Goal: Task Accomplishment & Management: Manage account settings

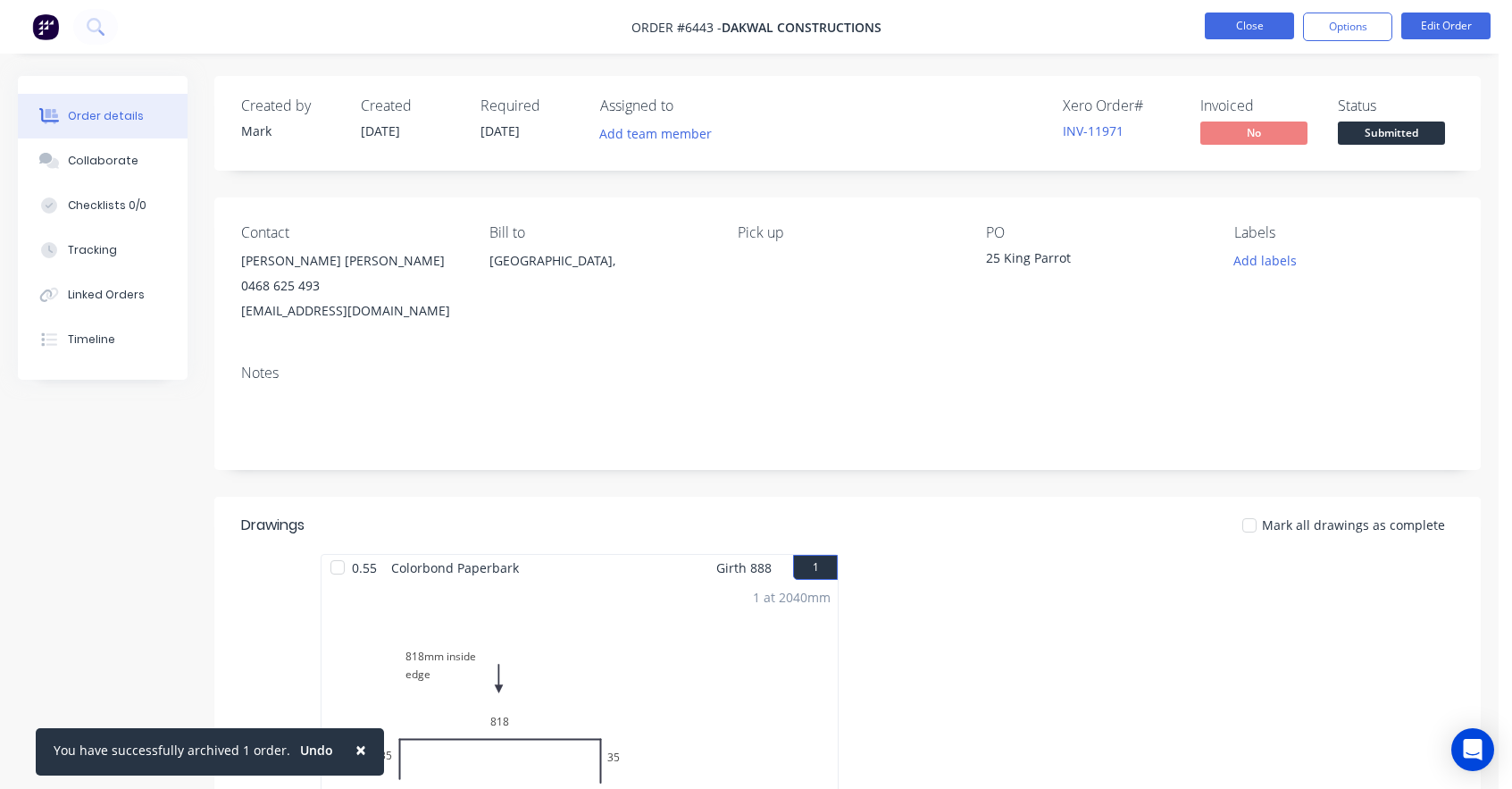
click at [1251, 27] on button "Close" at bounding box center [1250, 26] width 89 height 27
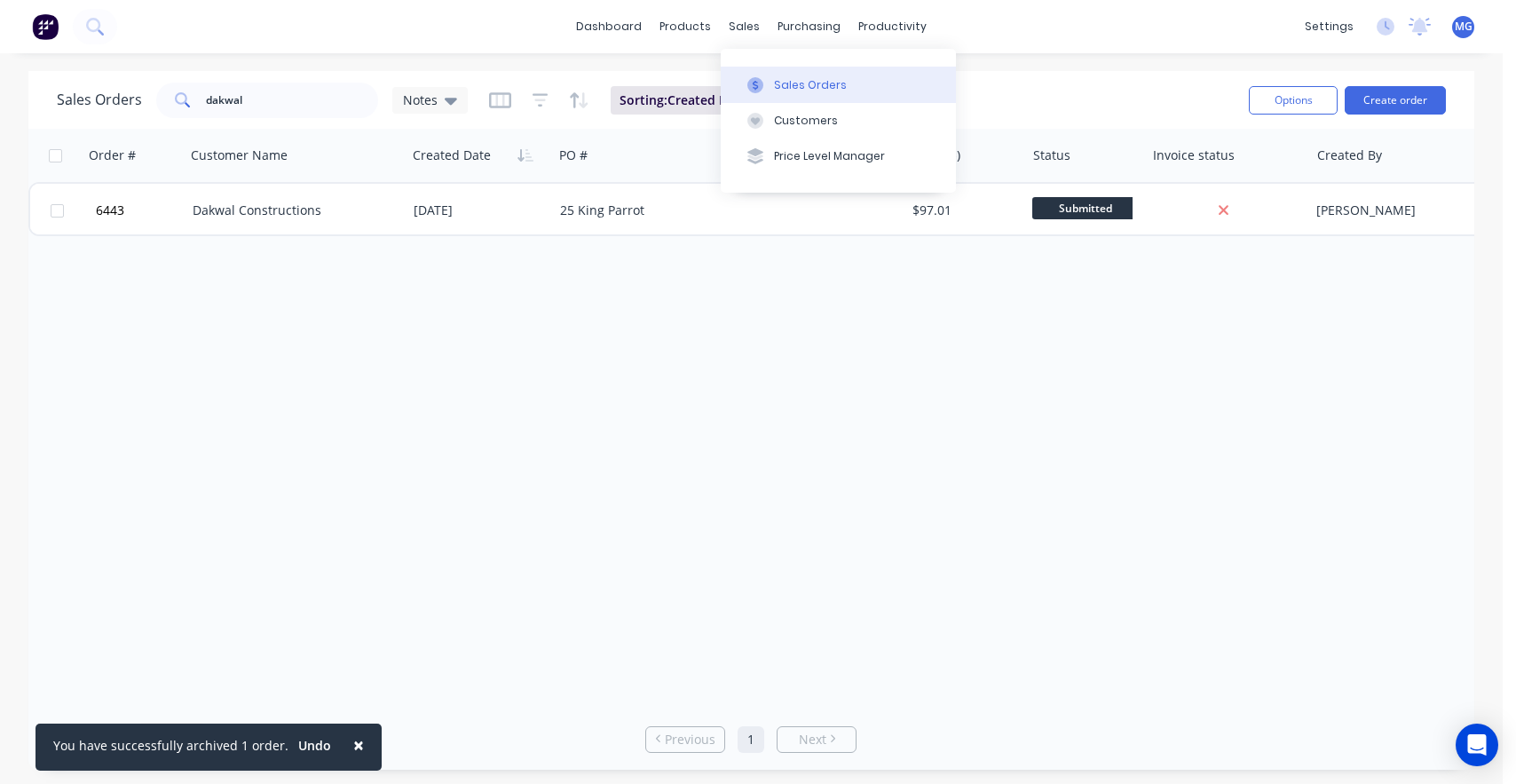
click at [768, 73] on button "Sales Orders" at bounding box center [838, 84] width 236 height 36
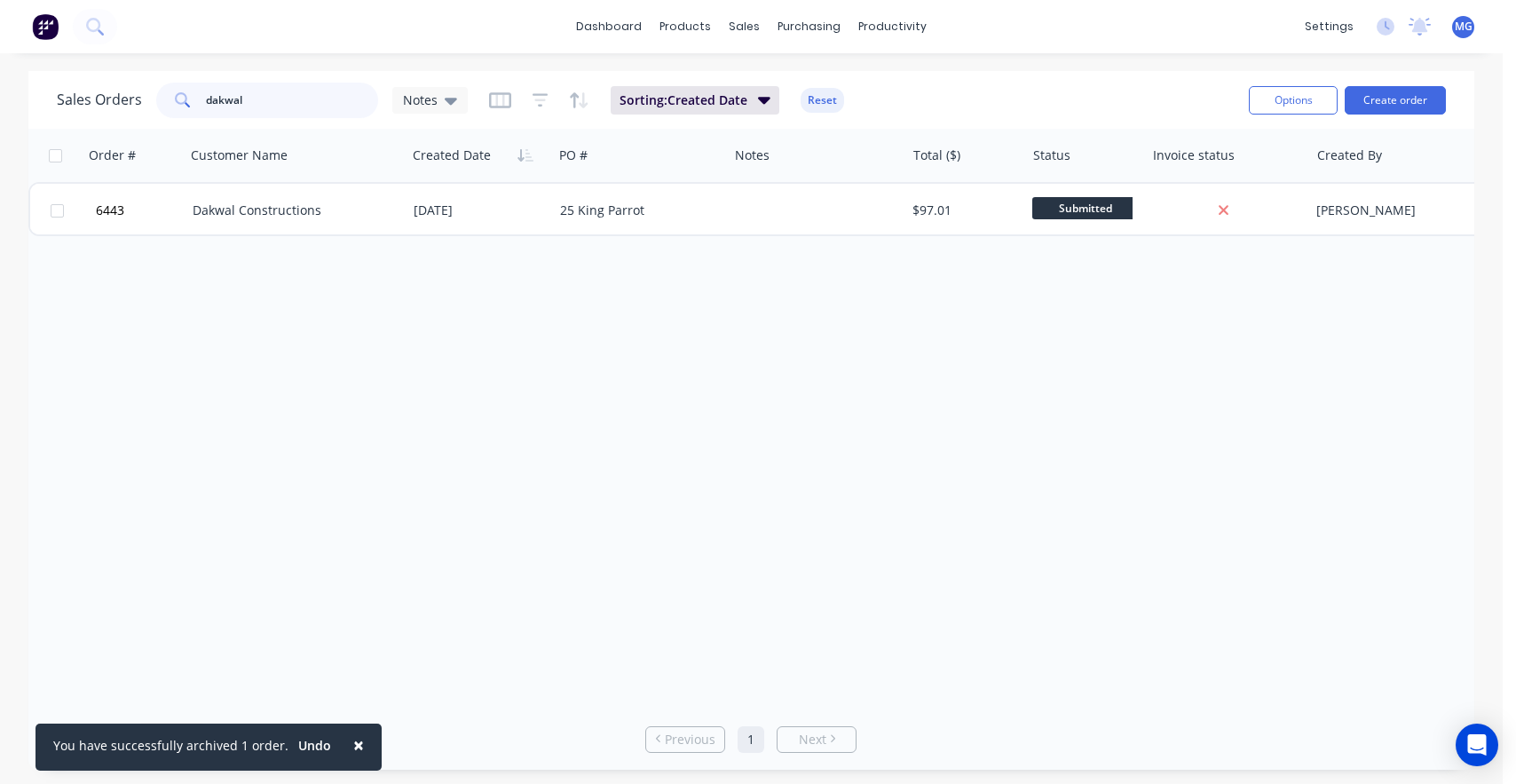
drag, startPoint x: 276, startPoint y: 97, endPoint x: 137, endPoint y: 101, distance: 139.1
click at [148, 98] on div "Sales Orders dakwal Notes" at bounding box center [263, 99] width 411 height 36
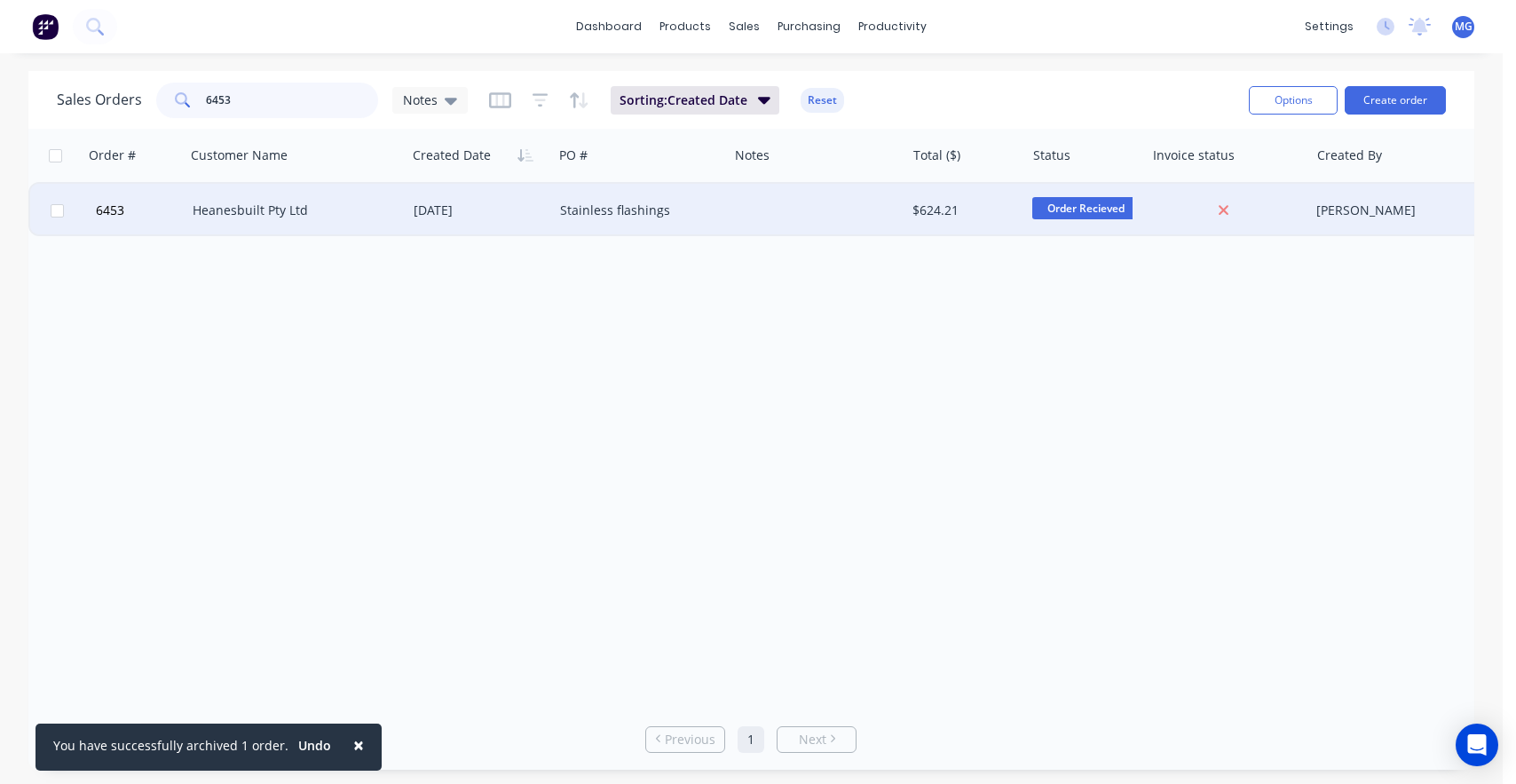
type input "6453"
click at [426, 208] on div "[DATE]" at bounding box center [479, 210] width 132 height 17
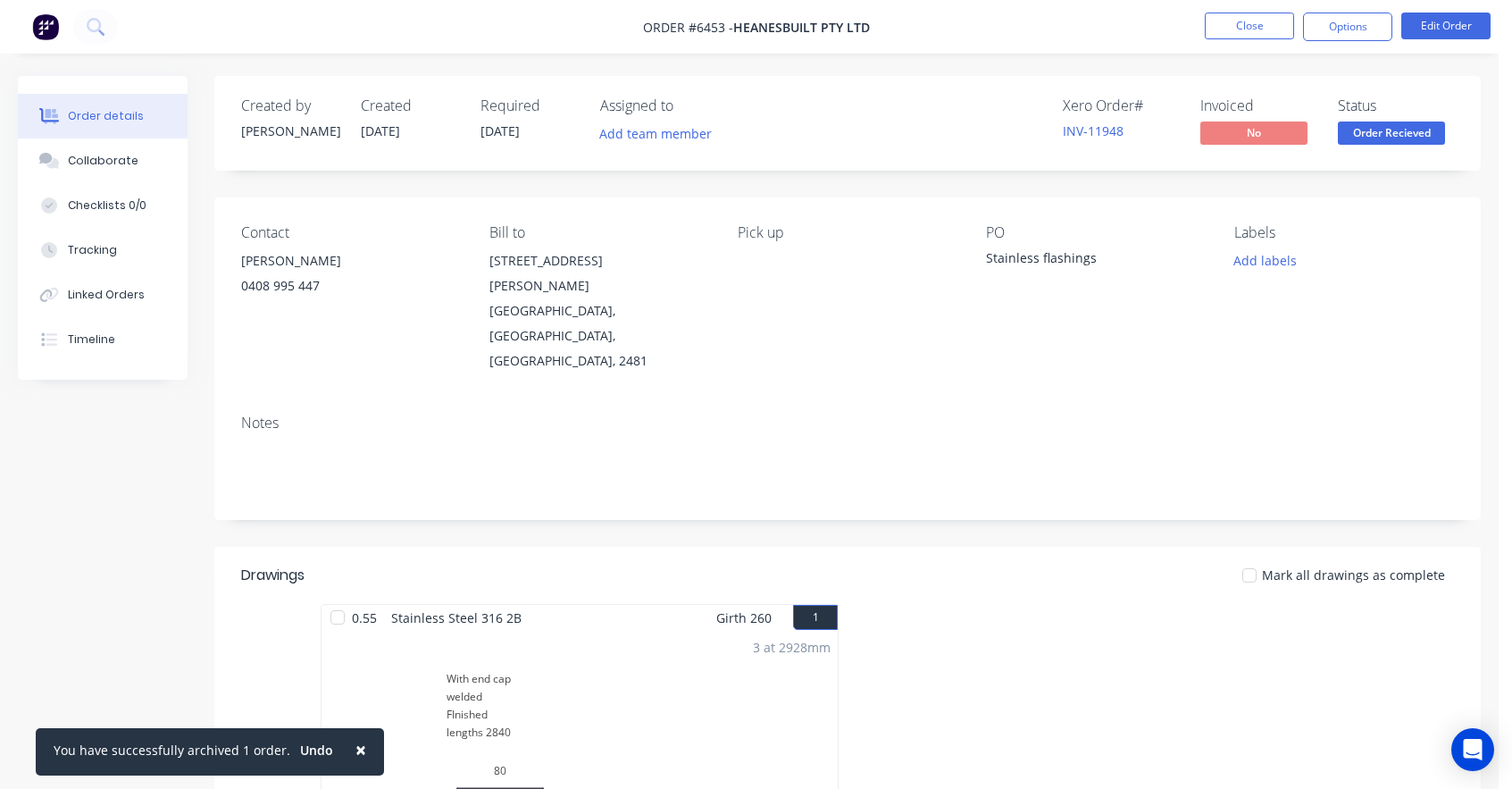
scroll to position [24, 0]
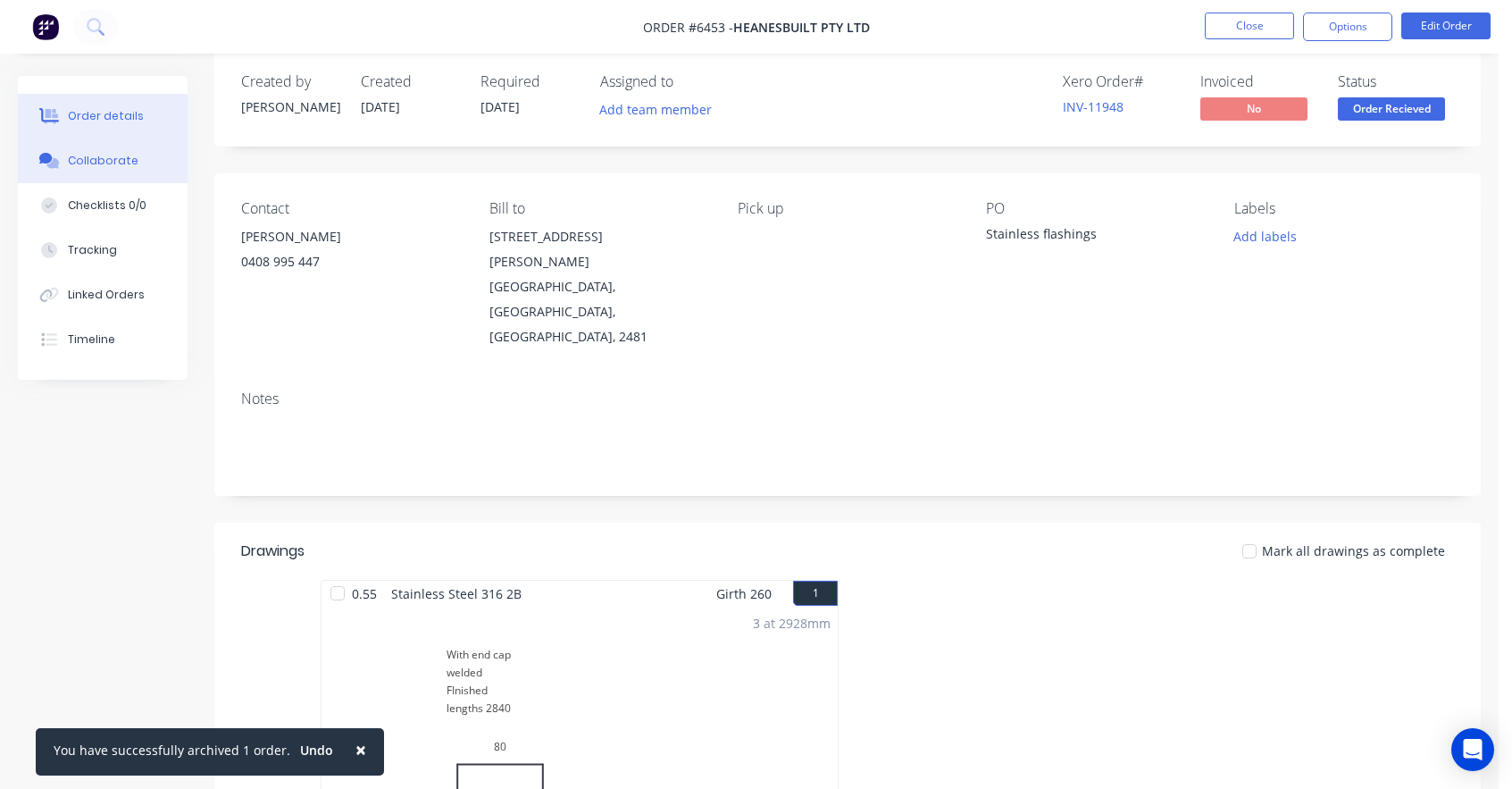
click at [93, 161] on div "Collaborate" at bounding box center [103, 160] width 71 height 17
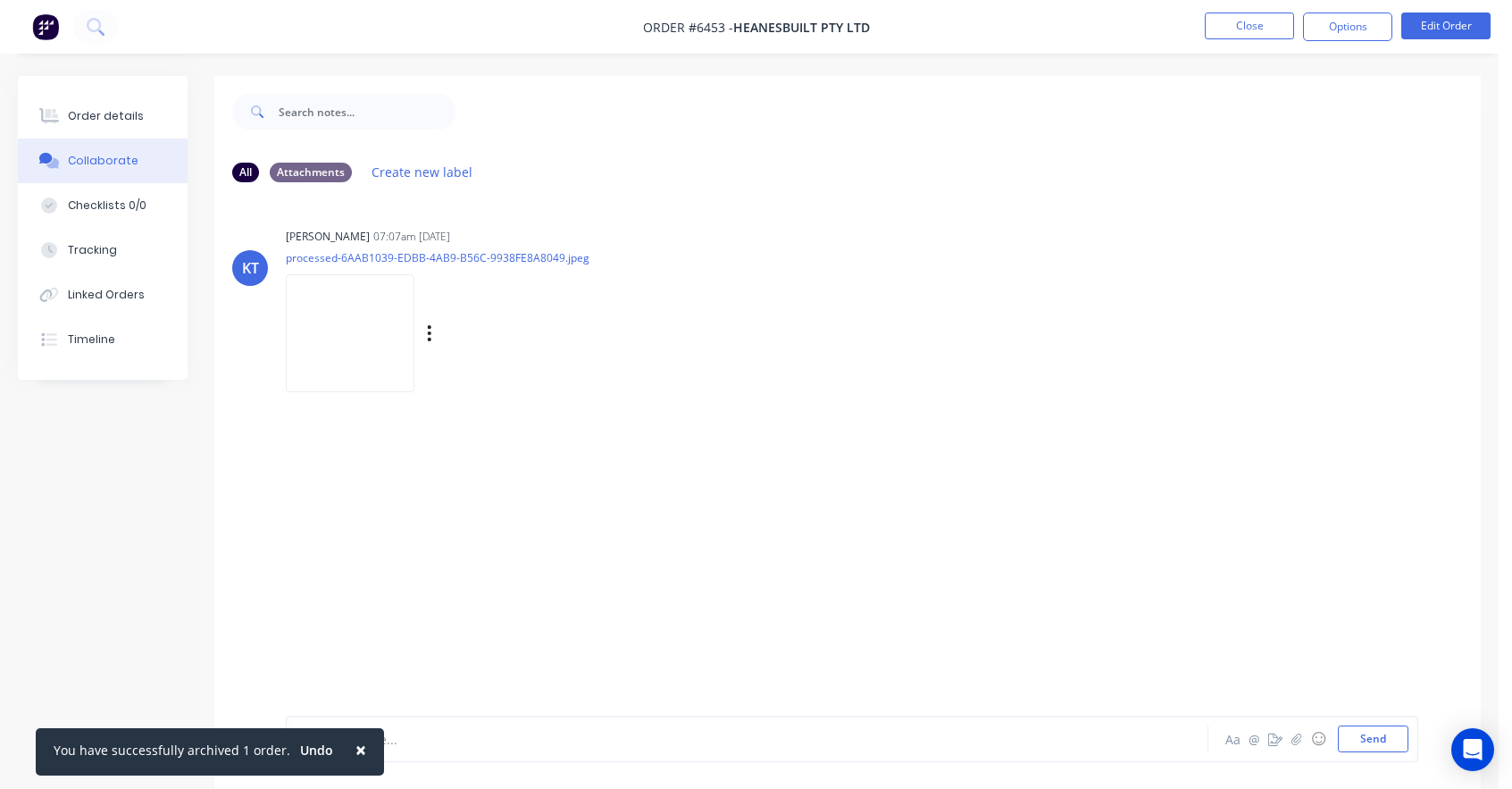
click at [365, 313] on img at bounding box center [350, 332] width 128 height 117
click at [111, 117] on div "Order details" at bounding box center [106, 116] width 76 height 17
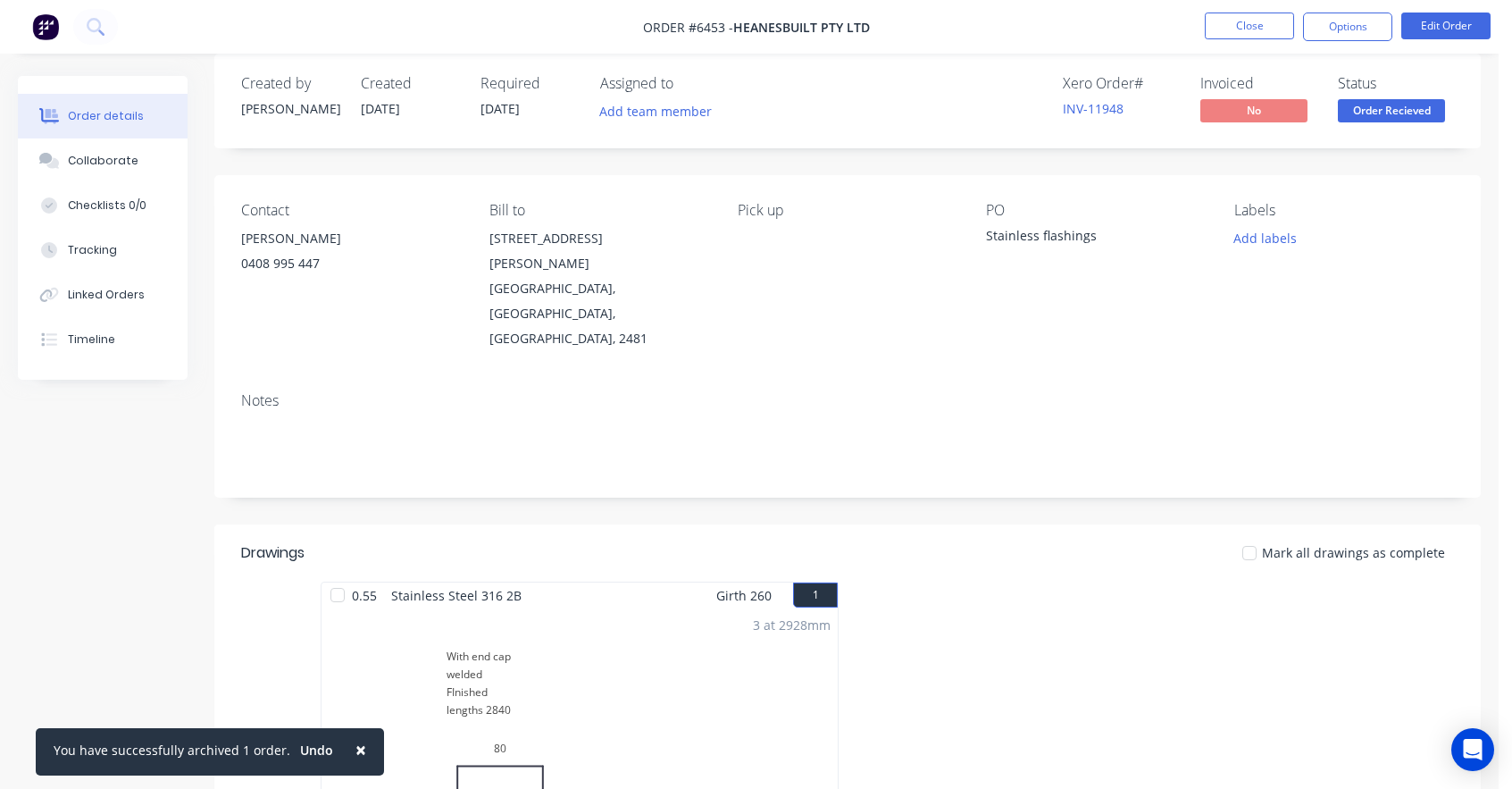
scroll to position [72, 0]
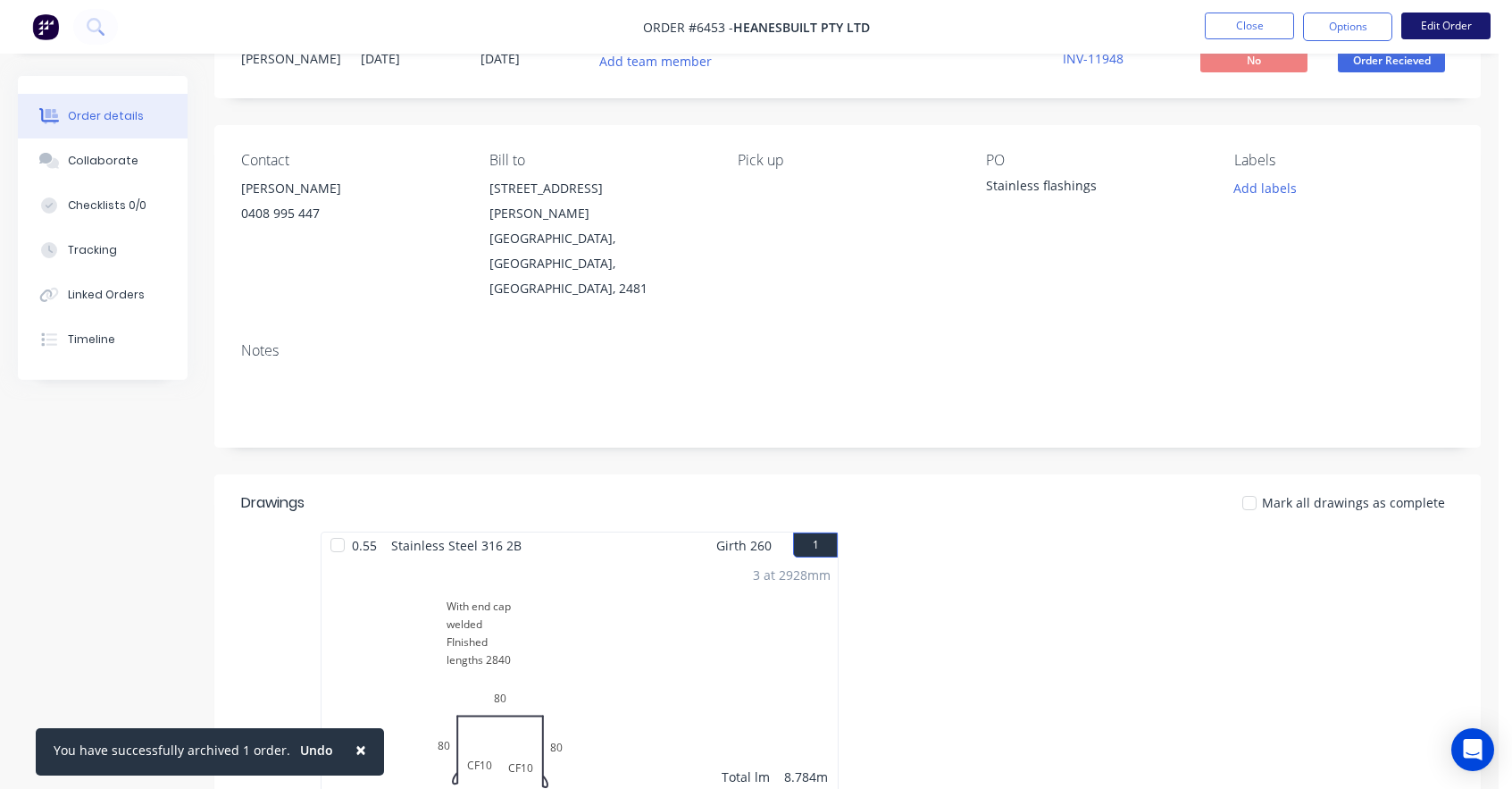
click at [1440, 22] on button "Edit Order" at bounding box center [1446, 26] width 89 height 27
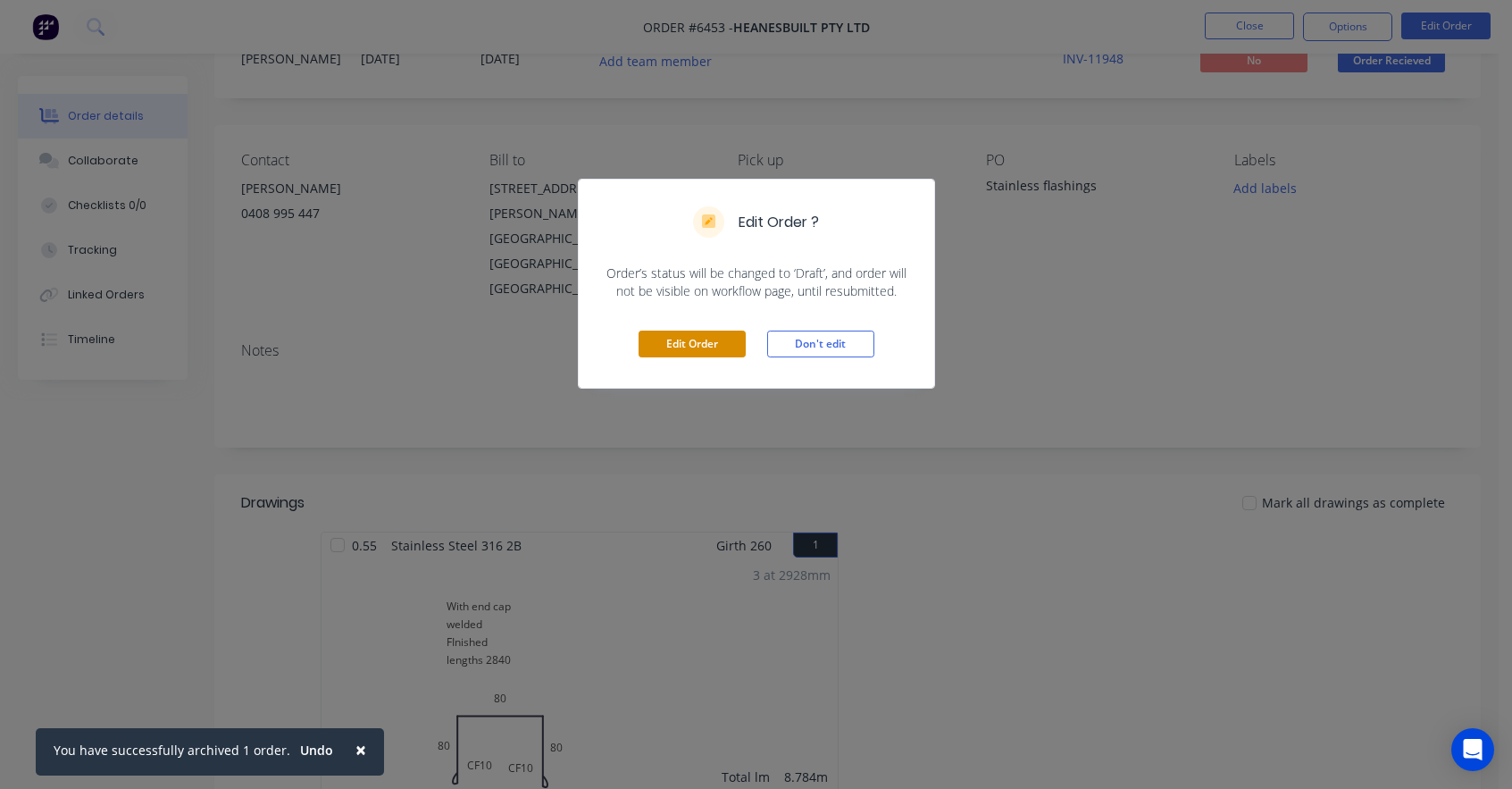
click at [715, 338] on button "Edit Order" at bounding box center [692, 344] width 107 height 27
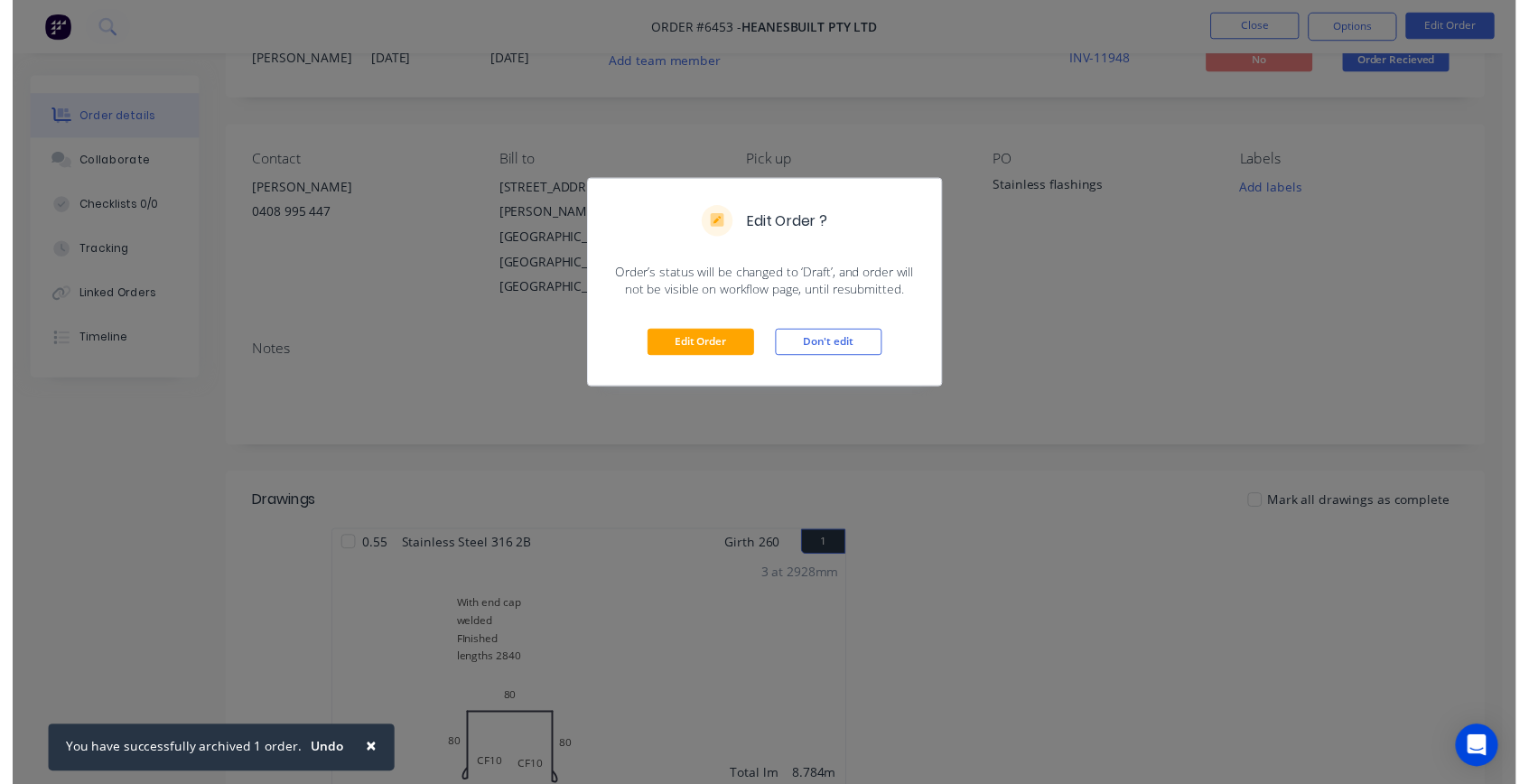
scroll to position [0, 0]
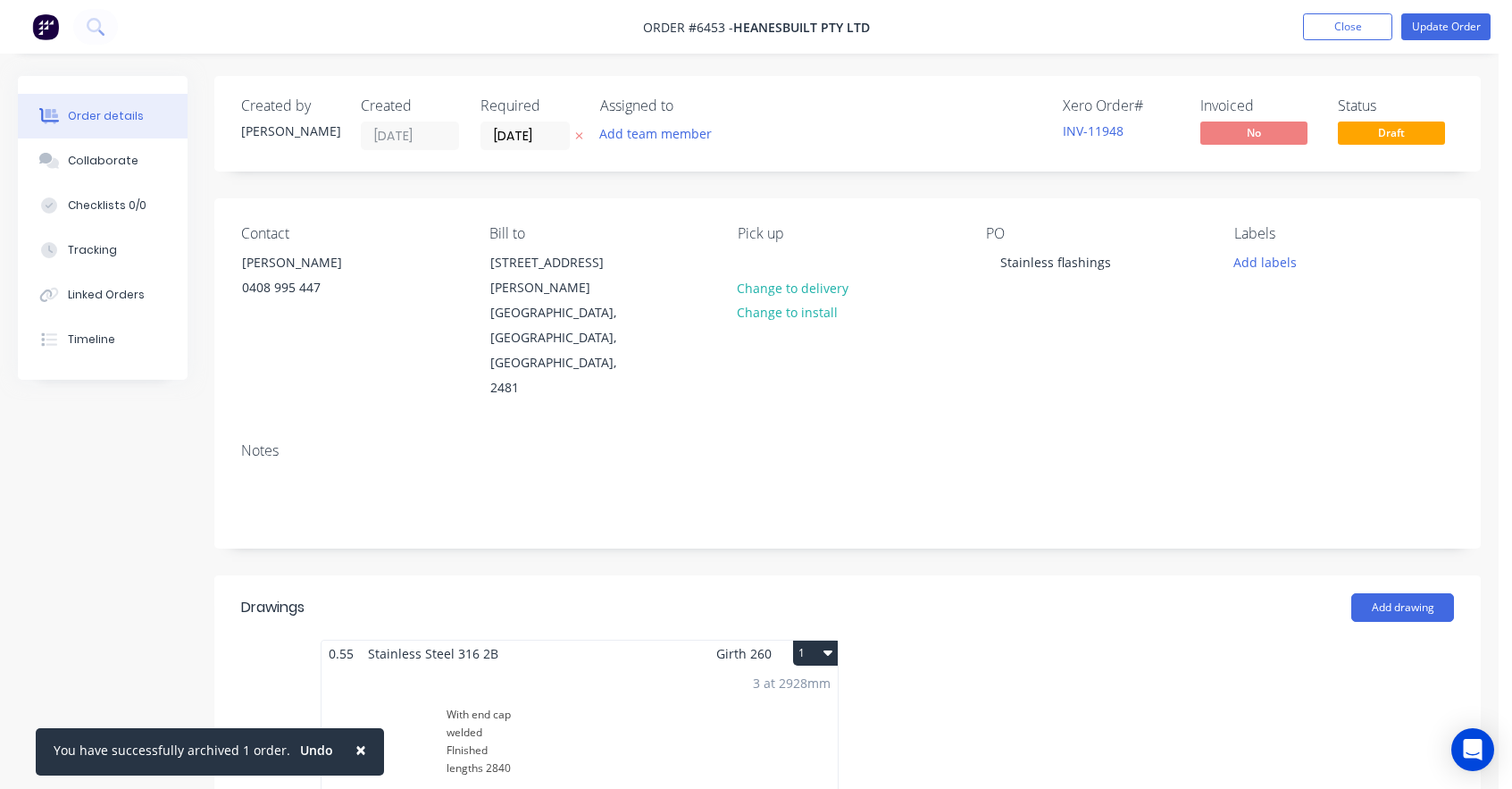
click at [636, 690] on div "3 at 2928mm Total lm $/M Total 8.784m $50.94 $447.46" at bounding box center [579, 803] width 516 height 272
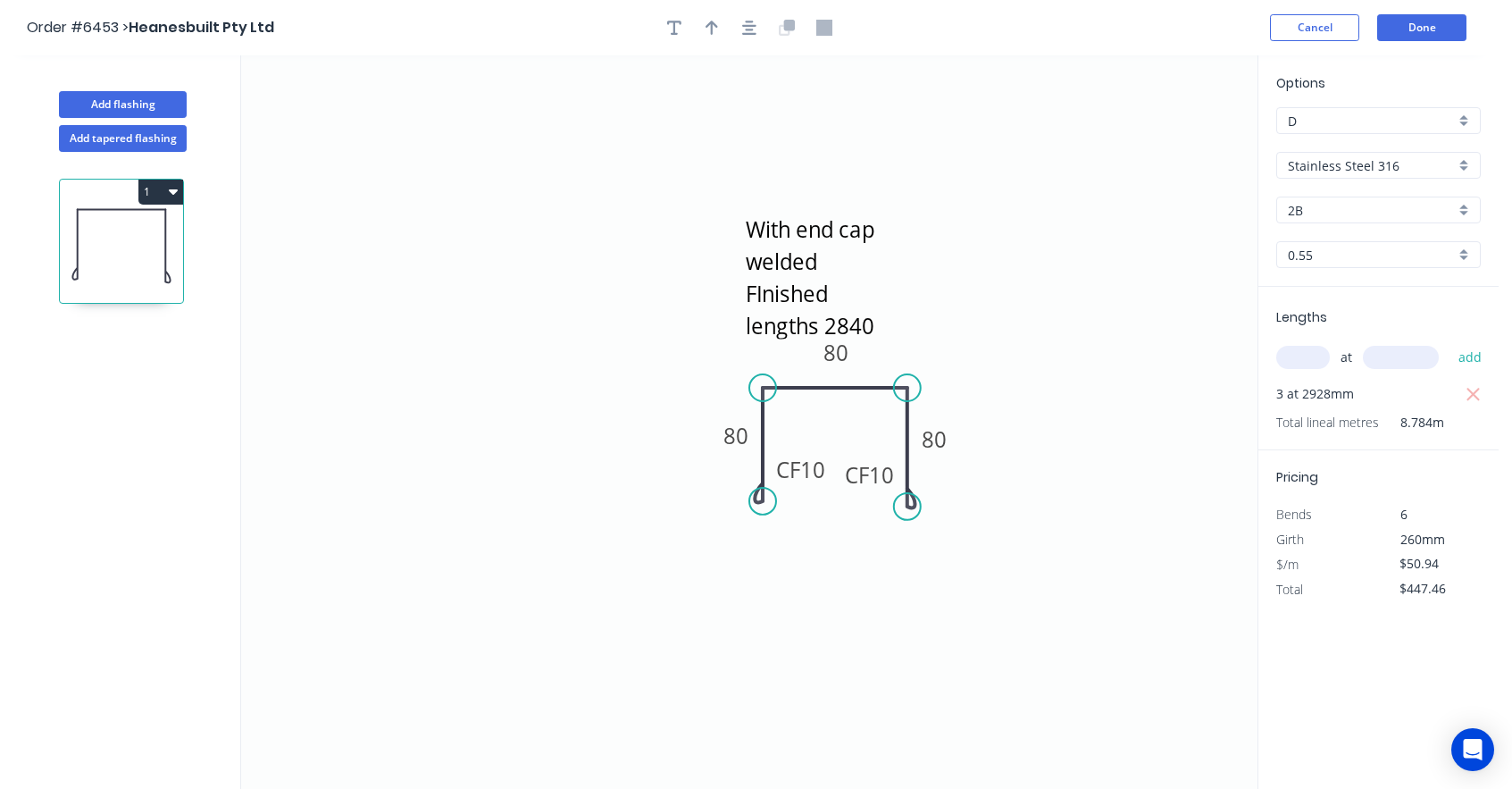
click at [1310, 361] on input "text" at bounding box center [1302, 358] width 53 height 23
type input "3"
type input "2943"
click at [1473, 359] on button "add" at bounding box center [1470, 357] width 42 height 30
click at [1473, 392] on icon "button" at bounding box center [1473, 394] width 17 height 21
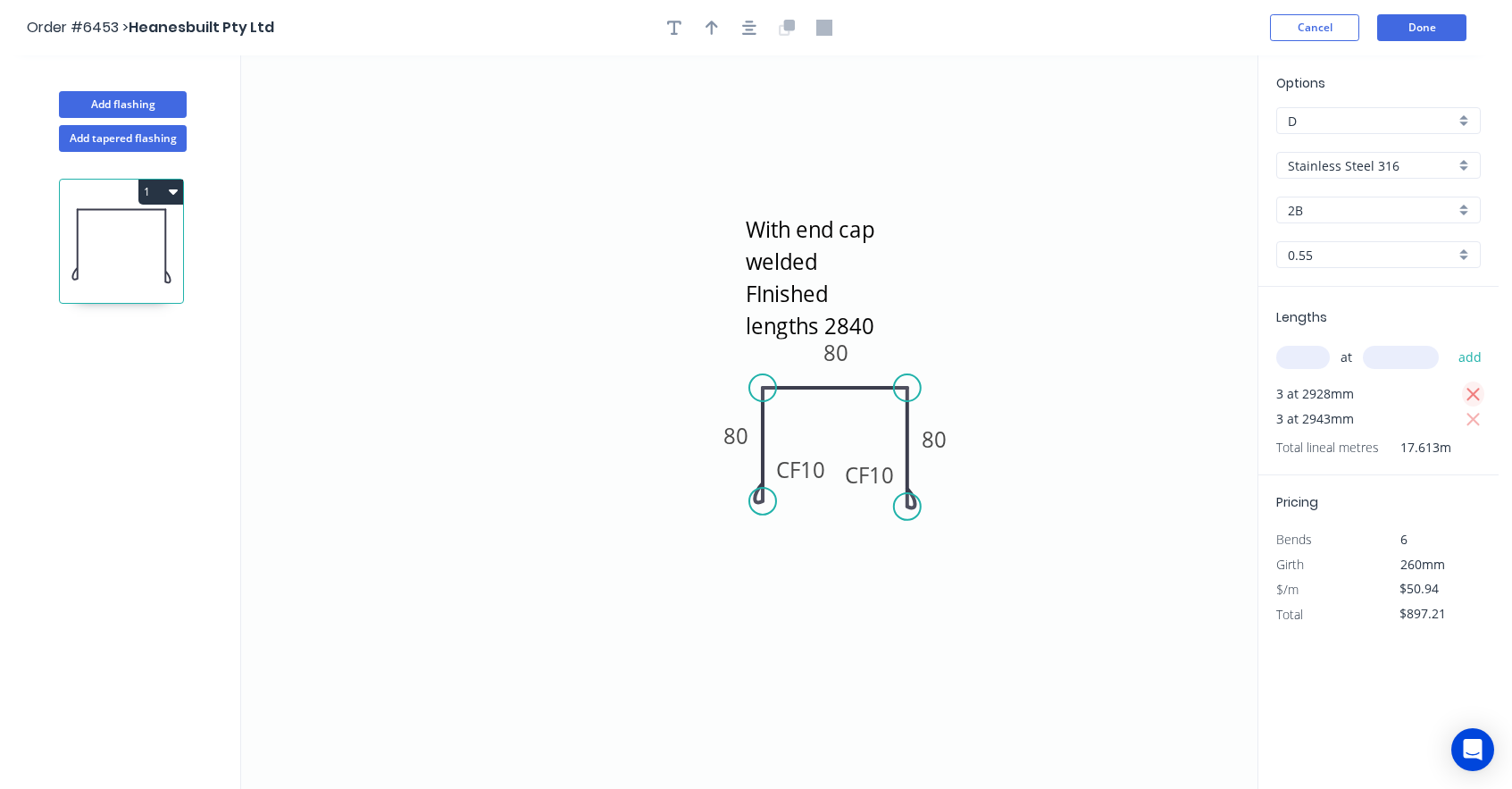
type input "$449.75"
click at [1419, 19] on button "Done" at bounding box center [1422, 28] width 89 height 27
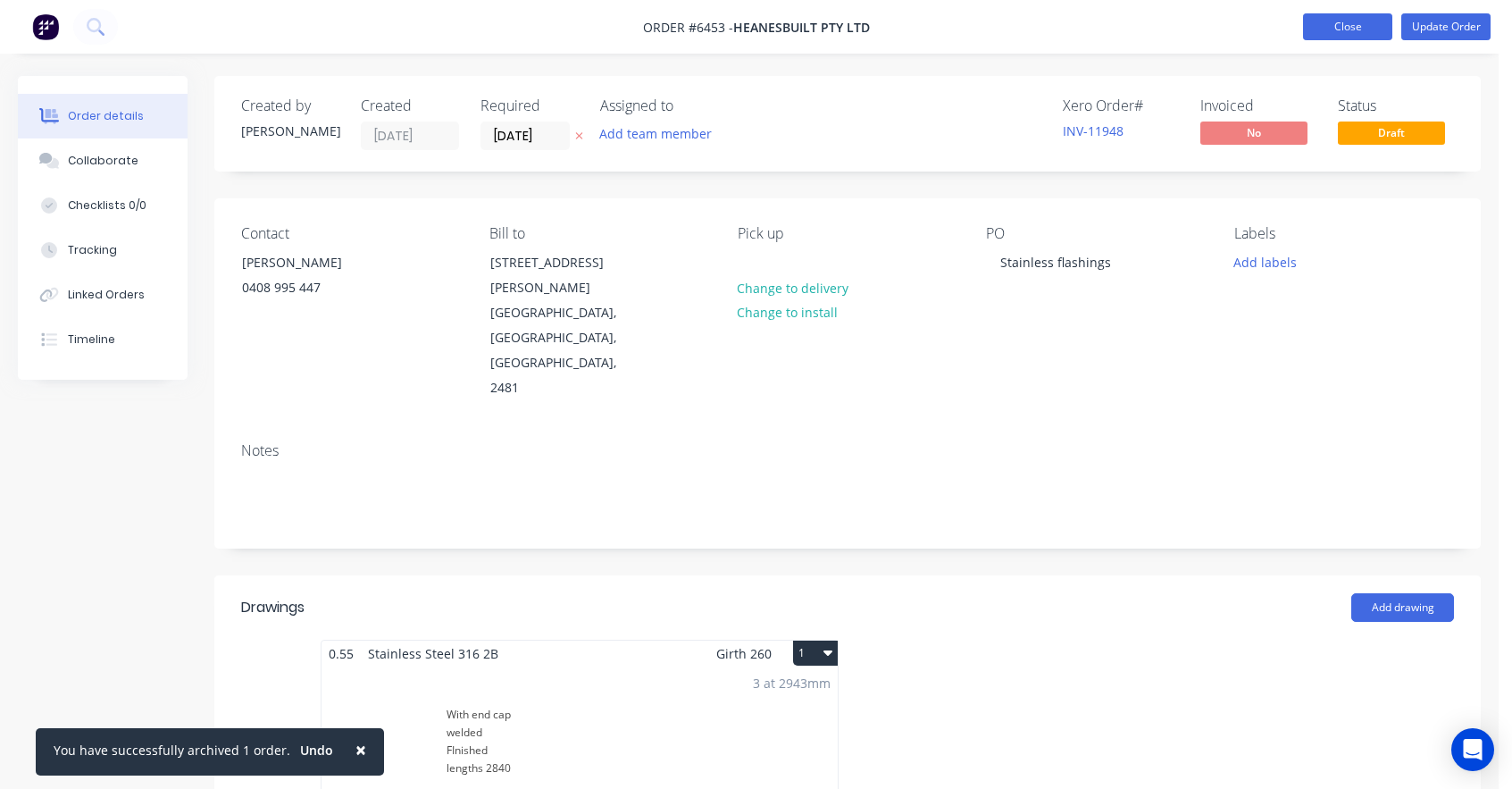
click at [1365, 18] on button "Close" at bounding box center [1348, 27] width 89 height 27
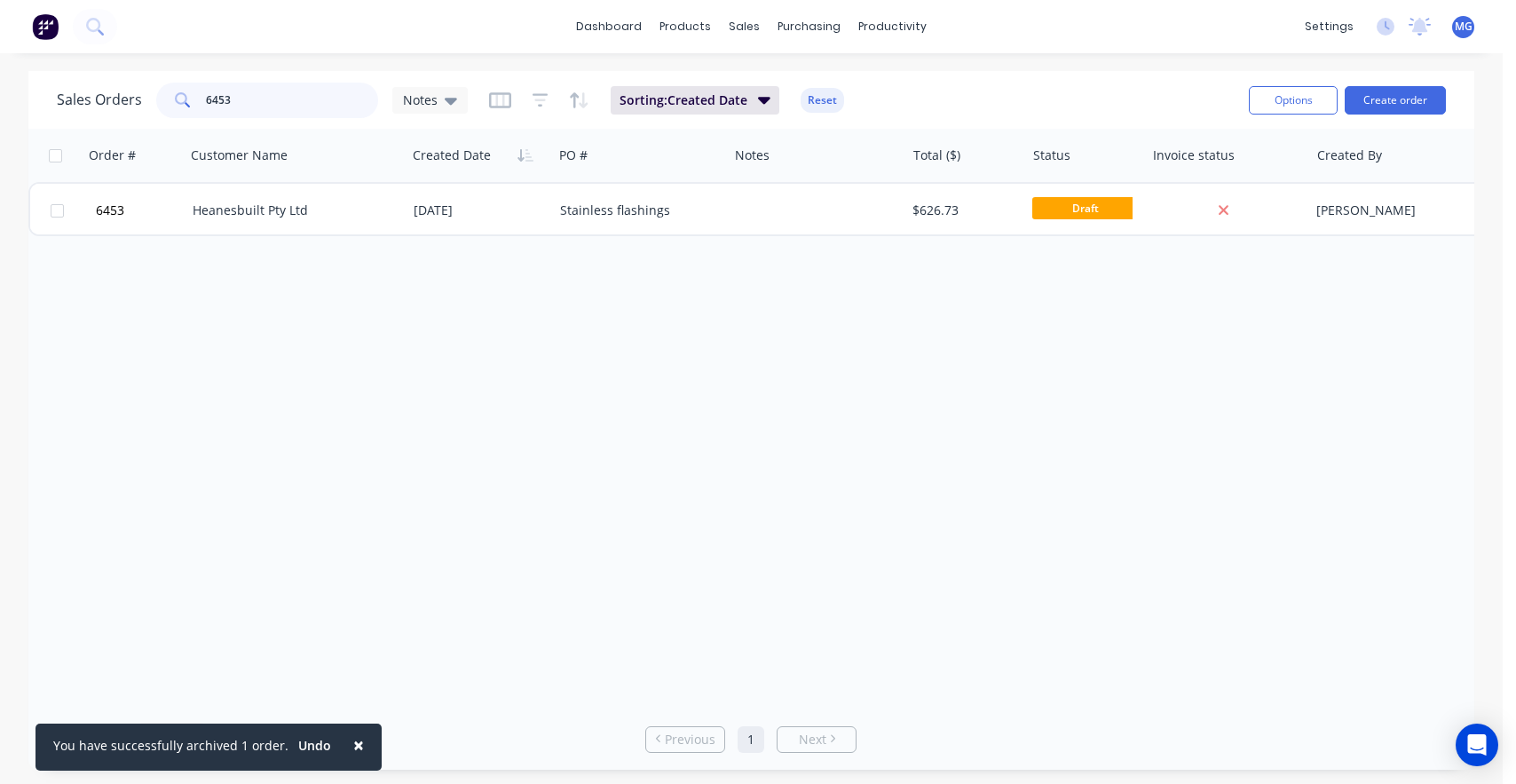
drag, startPoint x: 235, startPoint y: 104, endPoint x: 154, endPoint y: 94, distance: 81.6
click at [159, 94] on div "6453" at bounding box center [267, 99] width 222 height 36
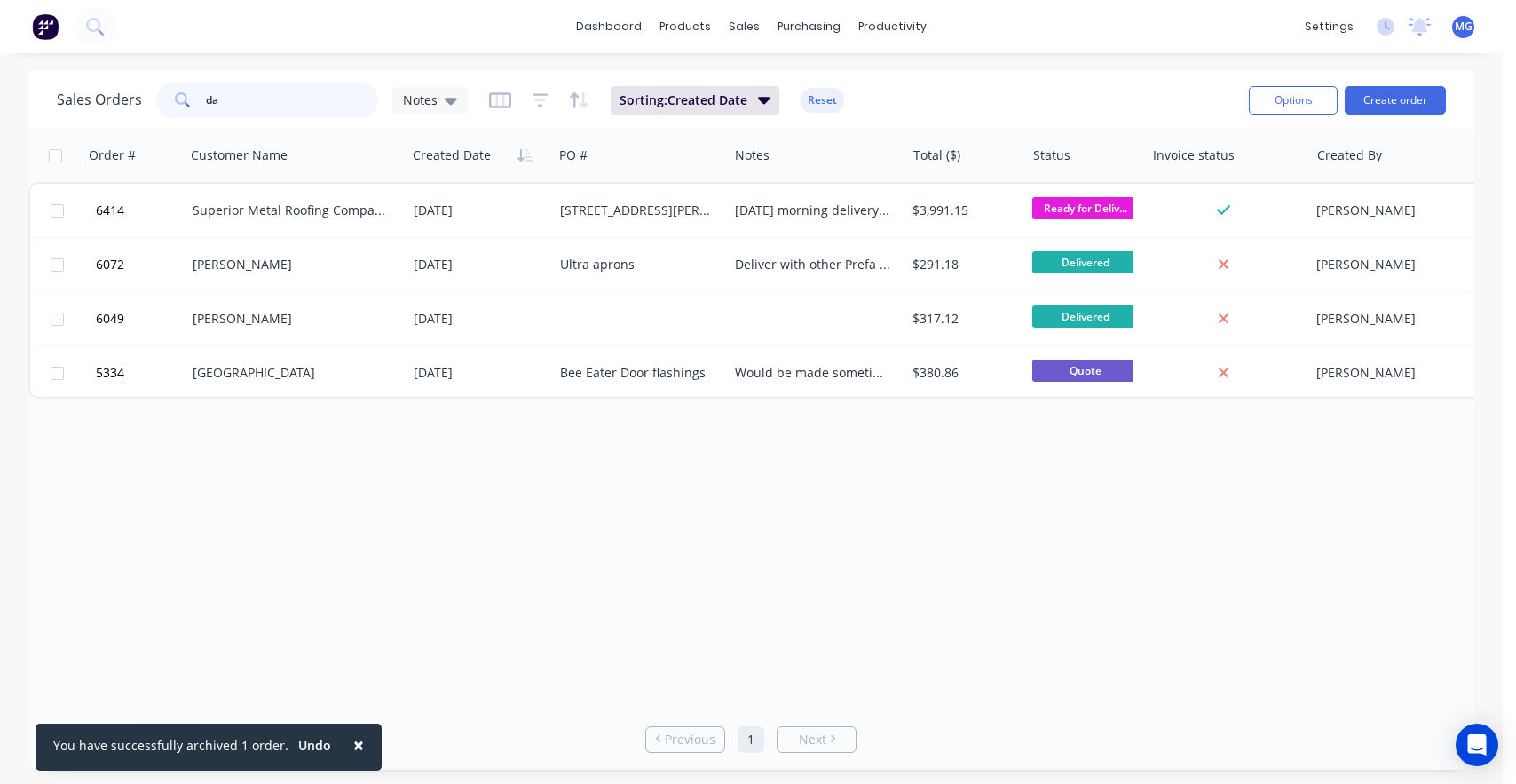
type input "d"
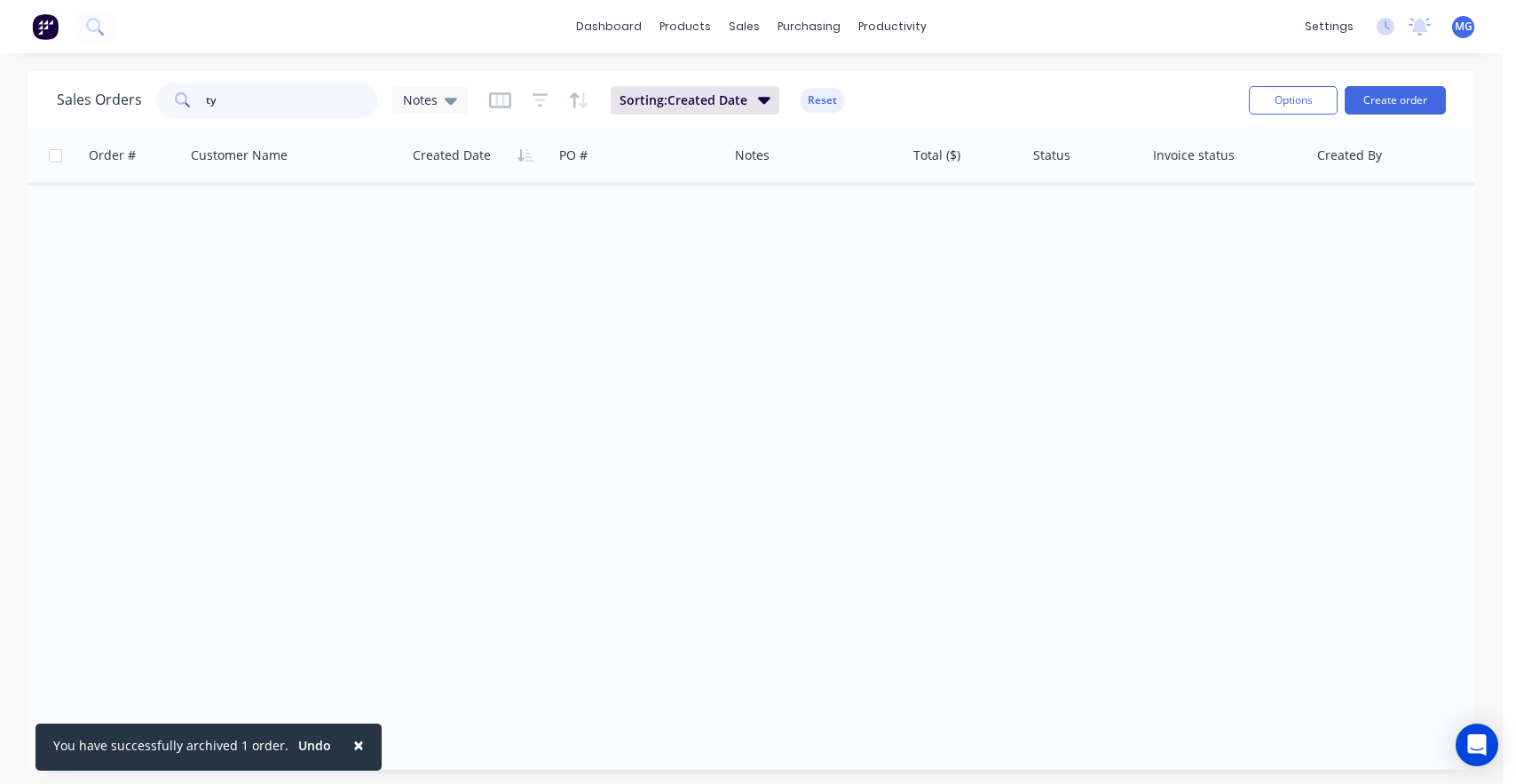
type input "t"
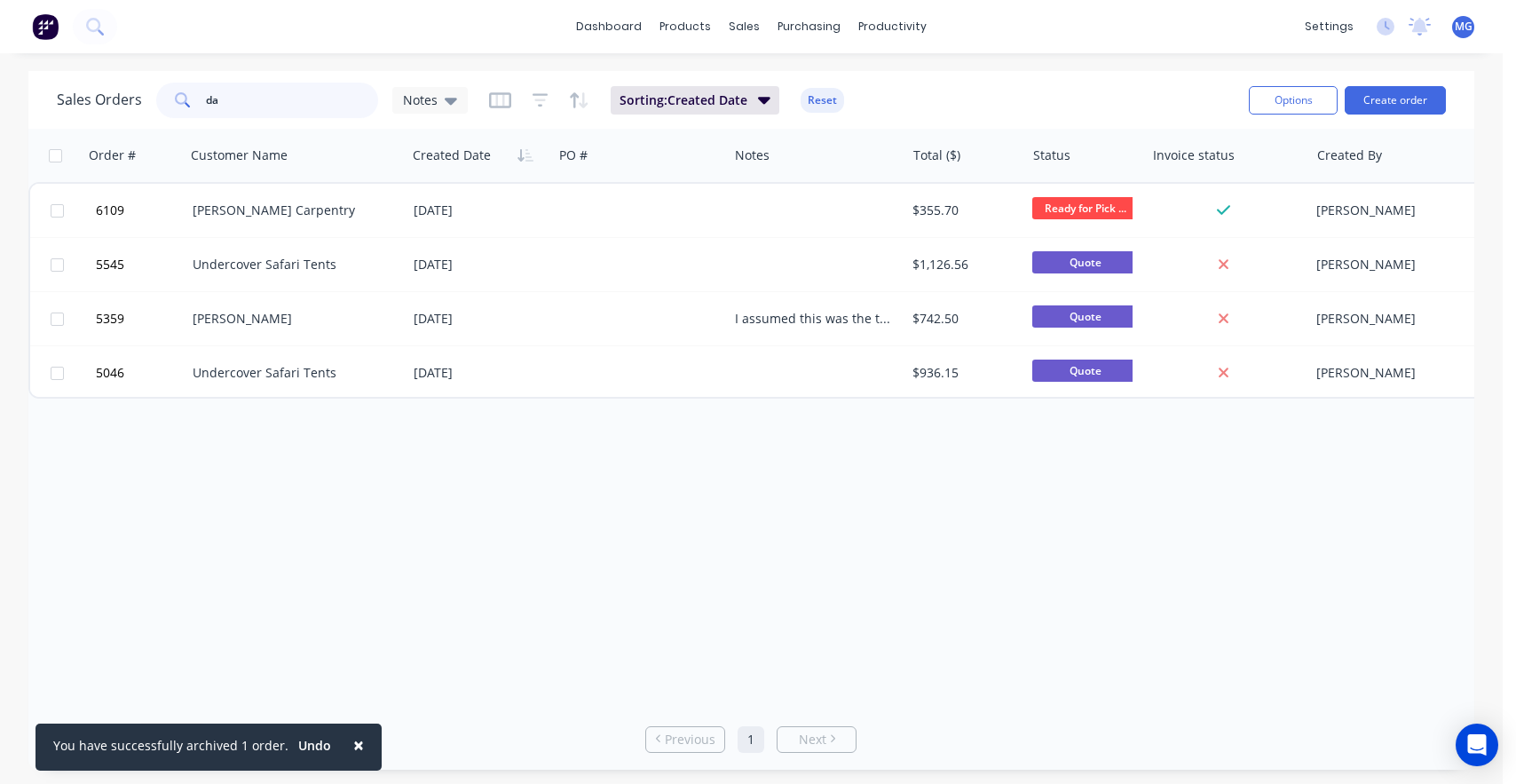
type input "d"
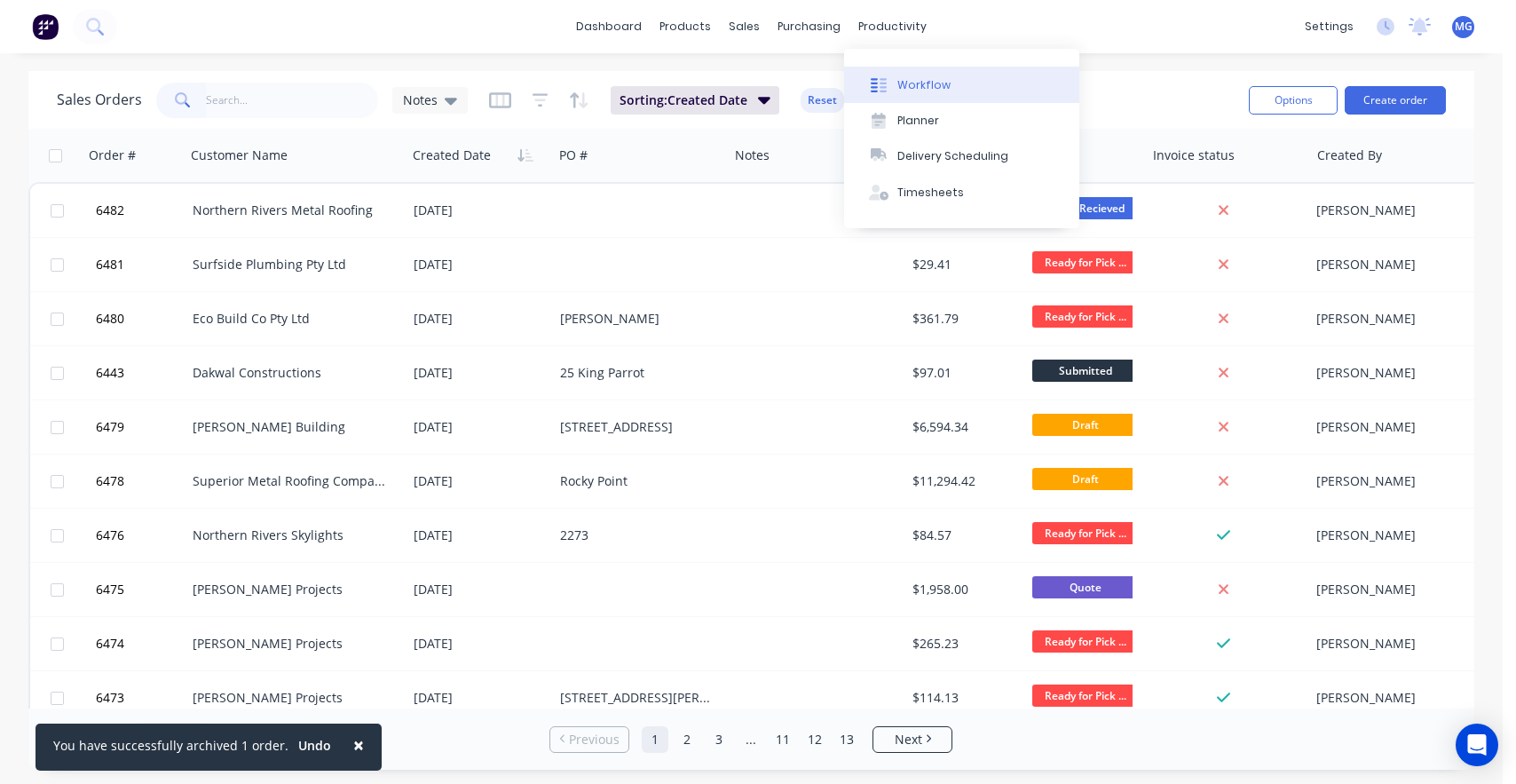
click at [916, 83] on div "Workflow" at bounding box center [923, 85] width 53 height 16
